Goal: Obtain resource: Obtain resource

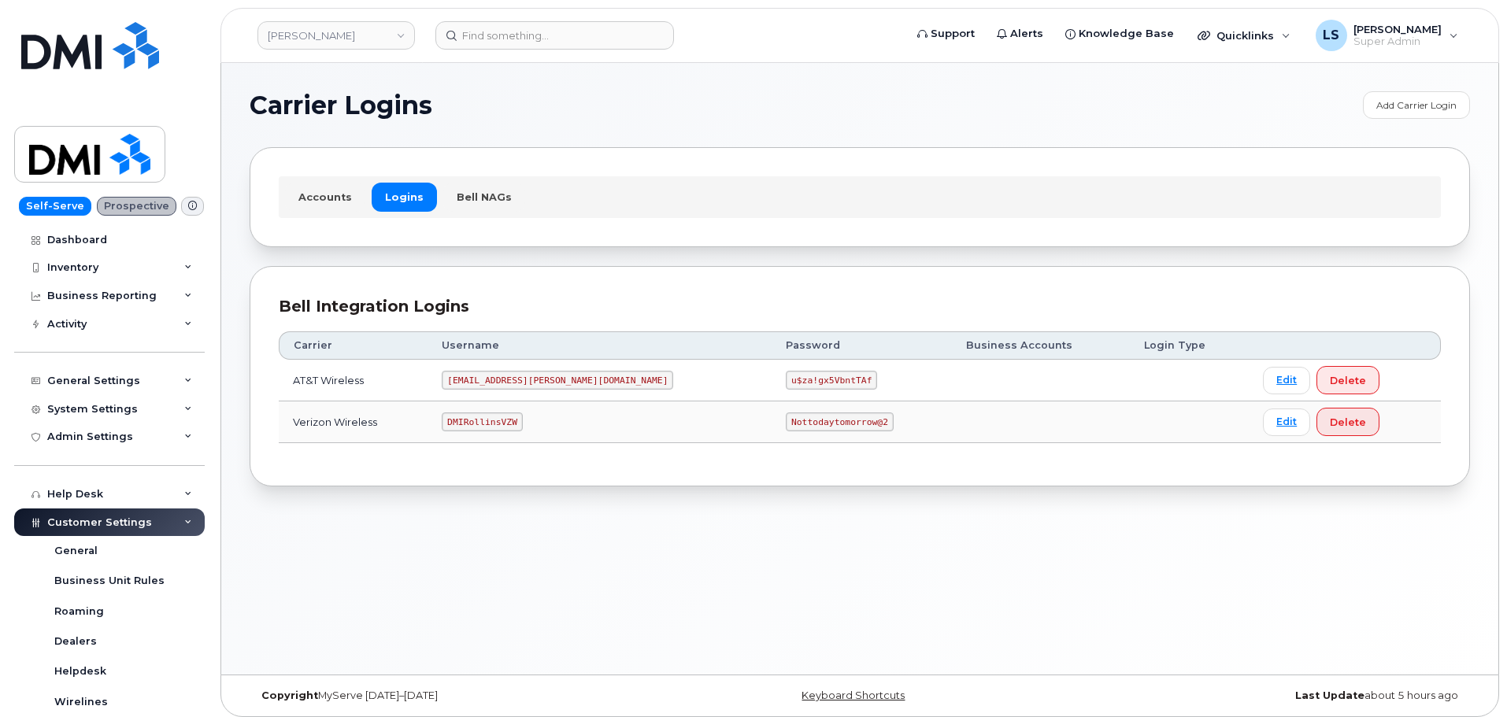
click at [786, 427] on code "Nottodaytomorrow@2" at bounding box center [839, 421] width 107 height 19
click at [786, 420] on code "Nottodaytomorrow@2" at bounding box center [839, 421] width 107 height 19
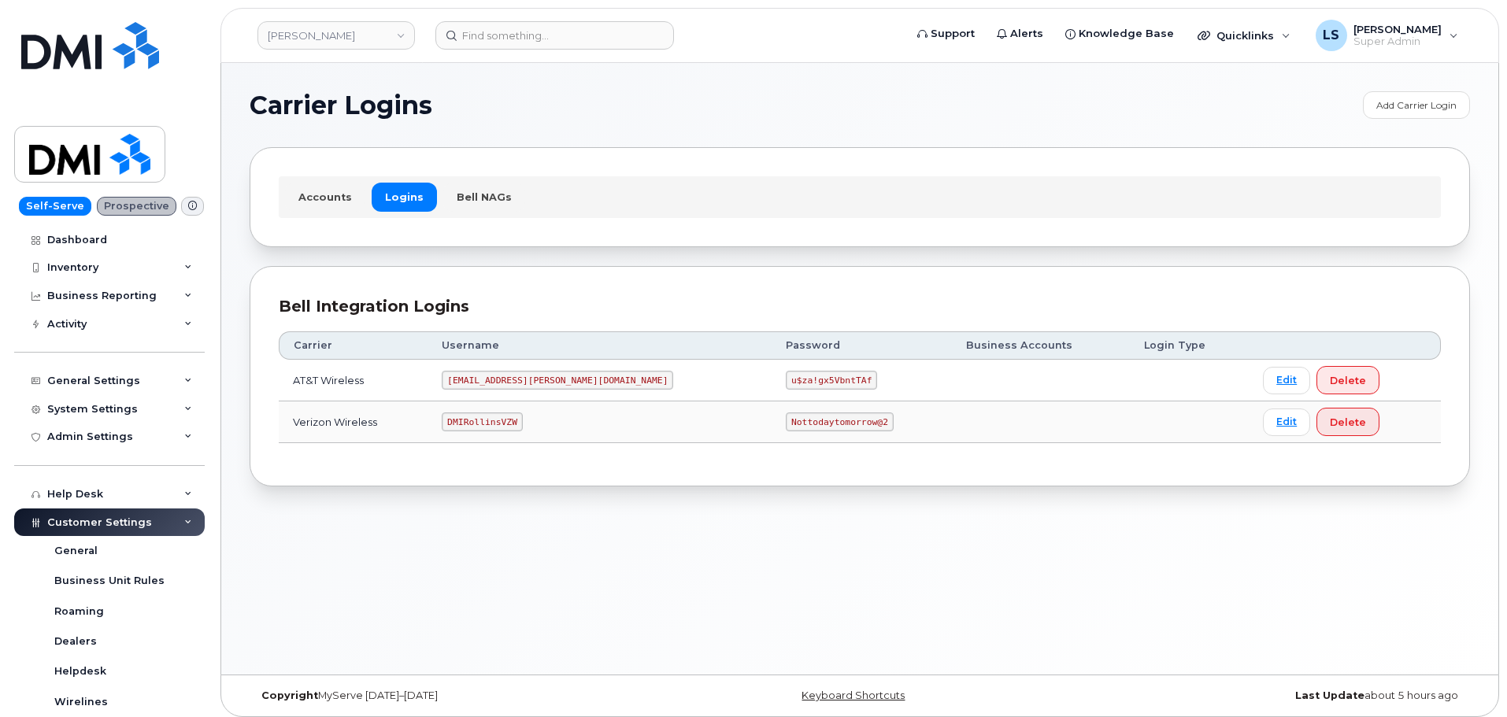
click at [786, 375] on code "u$za!gx5VbntTAf" at bounding box center [831, 380] width 91 height 19
copy code "u$za!gx5VbntTAf"
